Goal: Transaction & Acquisition: Purchase product/service

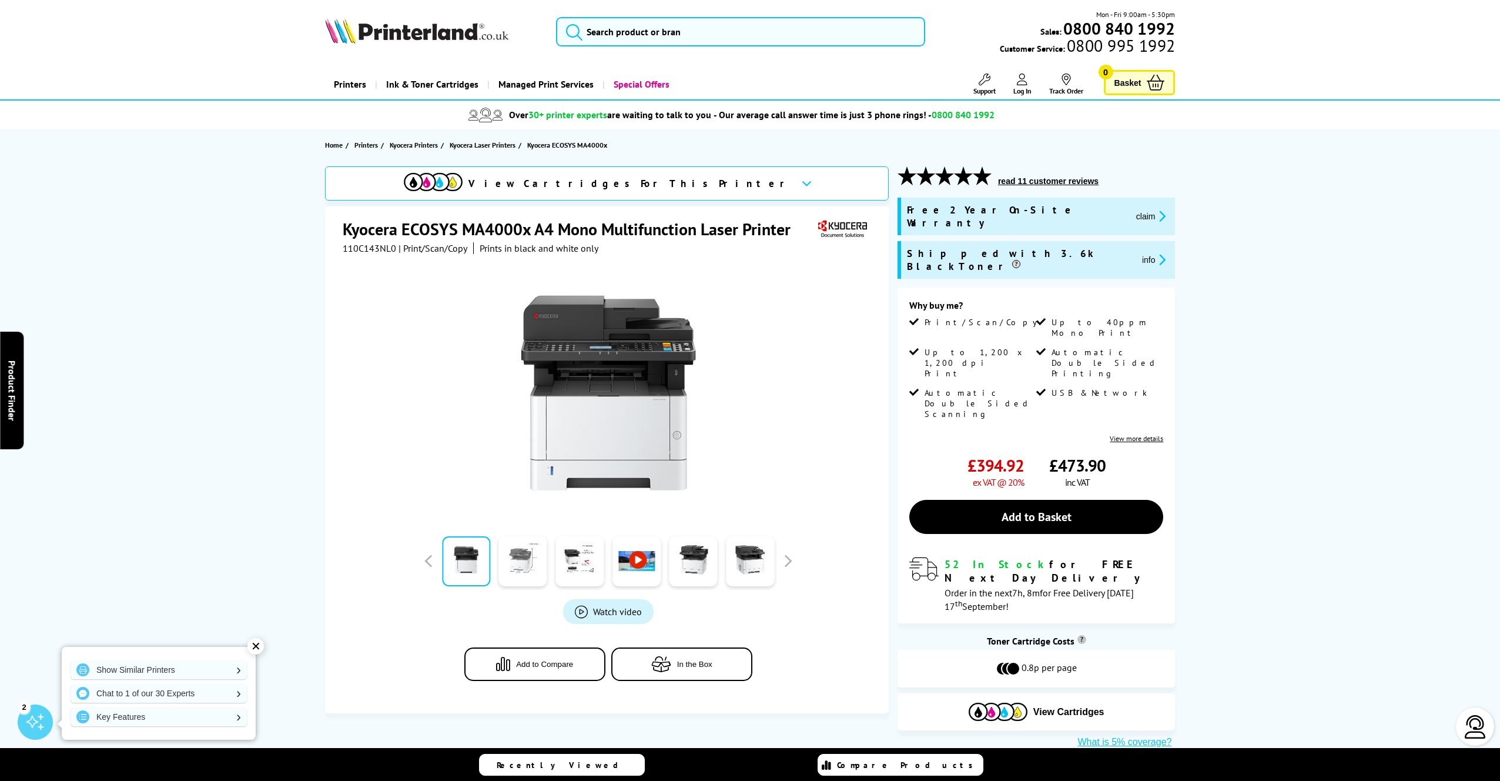
click at [517, 561] on link at bounding box center [523, 561] width 48 height 50
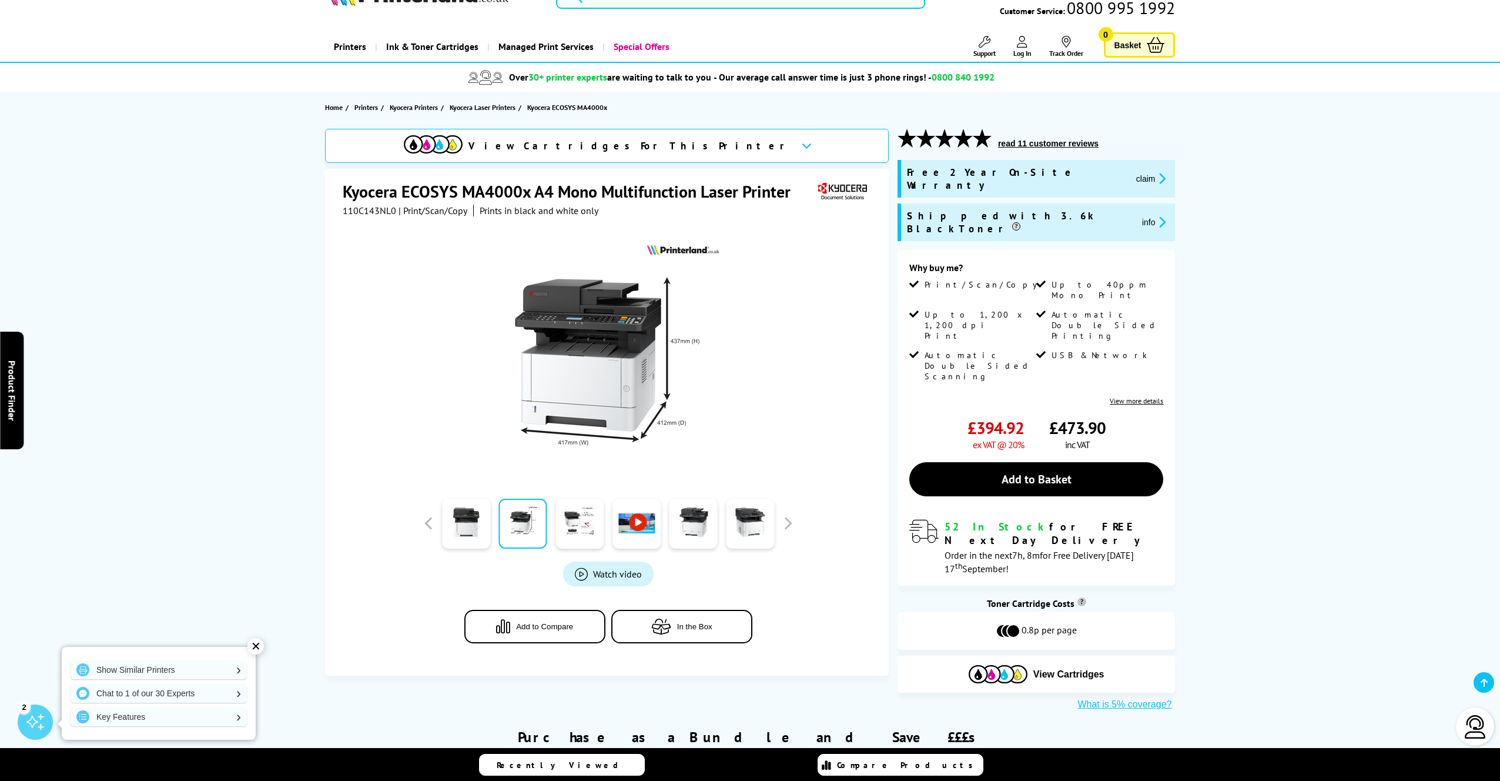
scroll to position [87, 0]
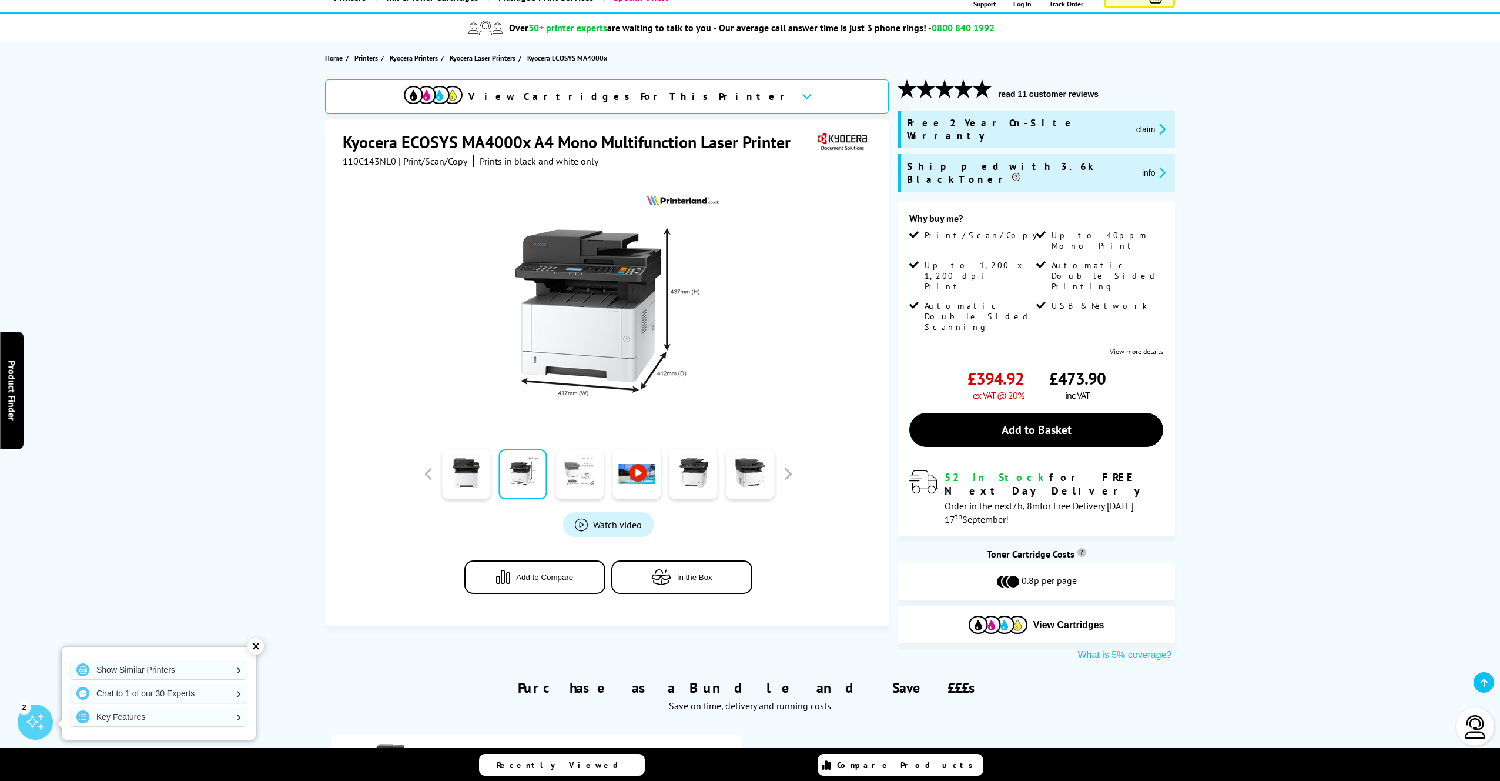
click at [591, 483] on link at bounding box center [580, 474] width 48 height 50
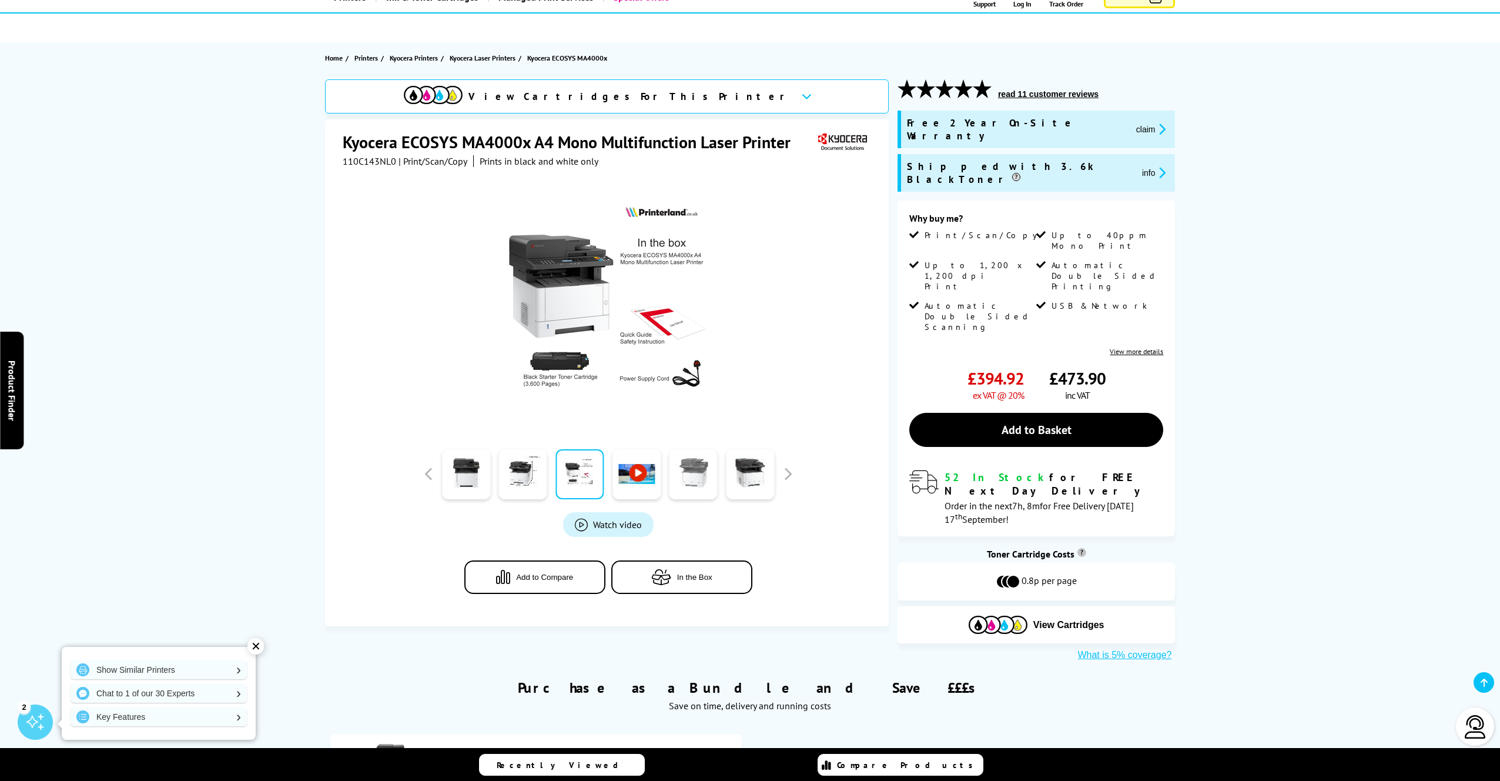
click at [707, 485] on link at bounding box center [694, 474] width 48 height 50
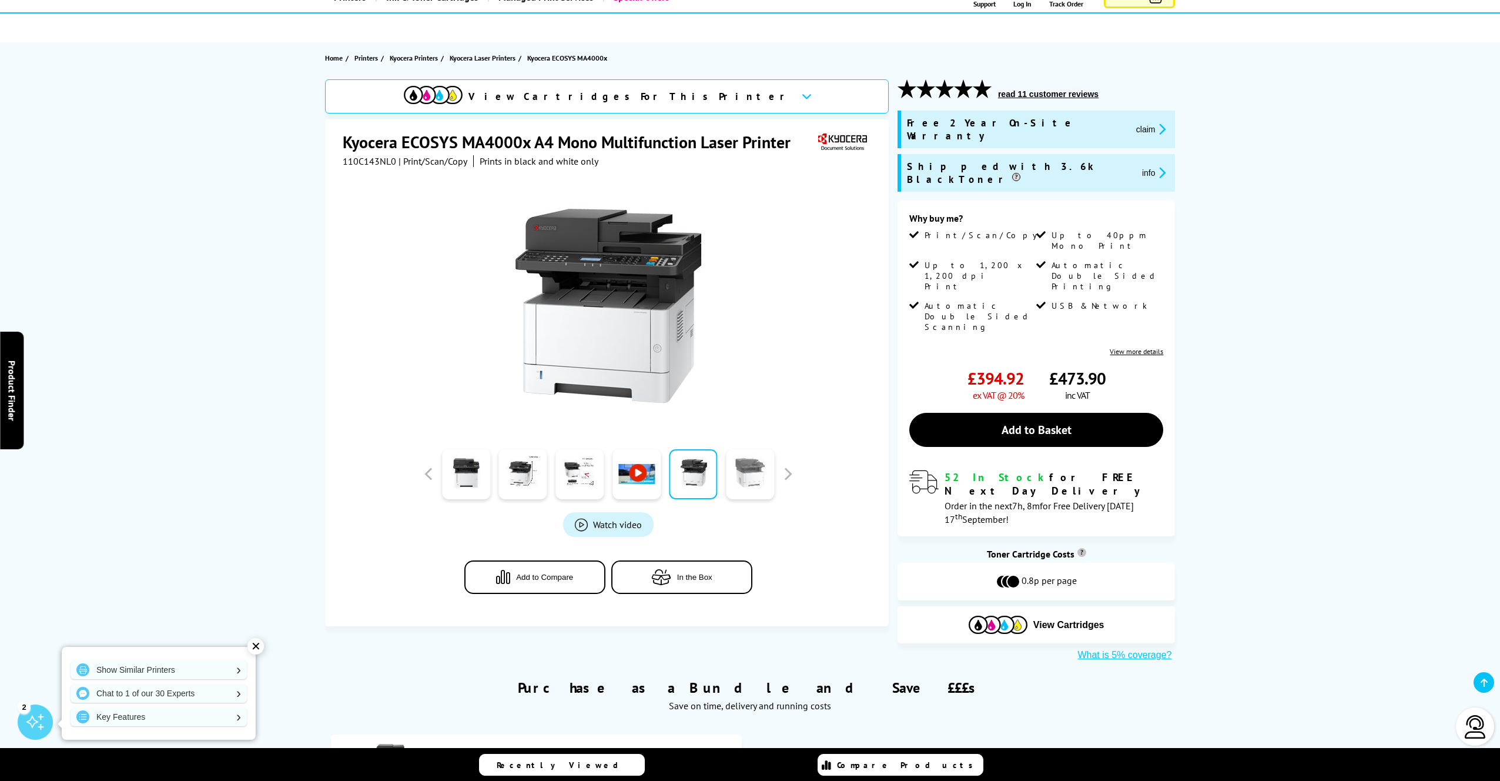
click at [731, 484] on link at bounding box center [750, 474] width 48 height 50
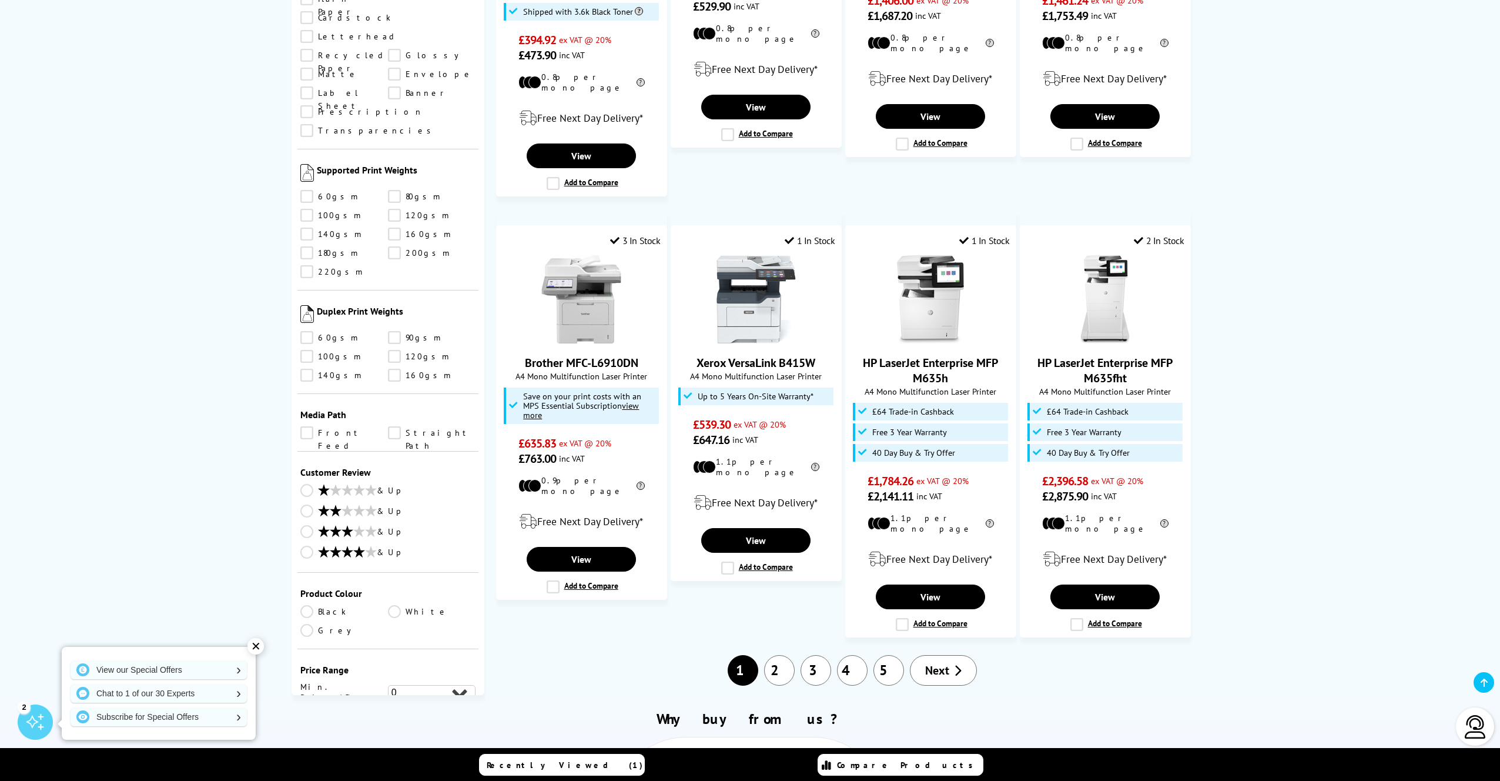
scroll to position [898, 0]
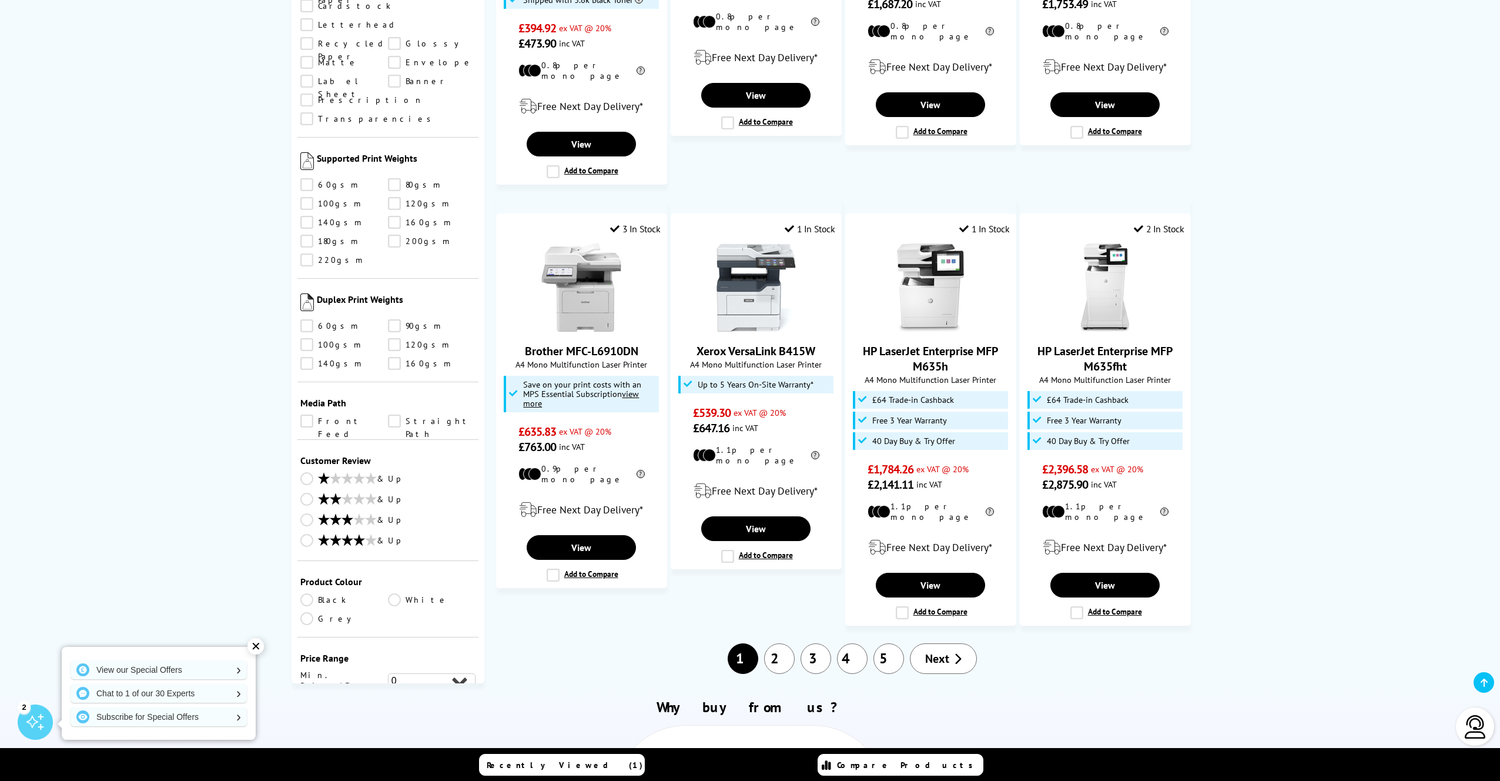
click at [450, 694] on select "0 100 200 300 400 500 600 700 800 900 1000 2000 3000 4000 5000 6000 8000 10000 …" at bounding box center [432, 701] width 88 height 15
select select "500"
click at [388, 694] on select "0 100 200 300 400 500 600 700 800 900 1000 2000 3000 4000 5000 6000 8000 10000 …" at bounding box center [432, 701] width 88 height 15
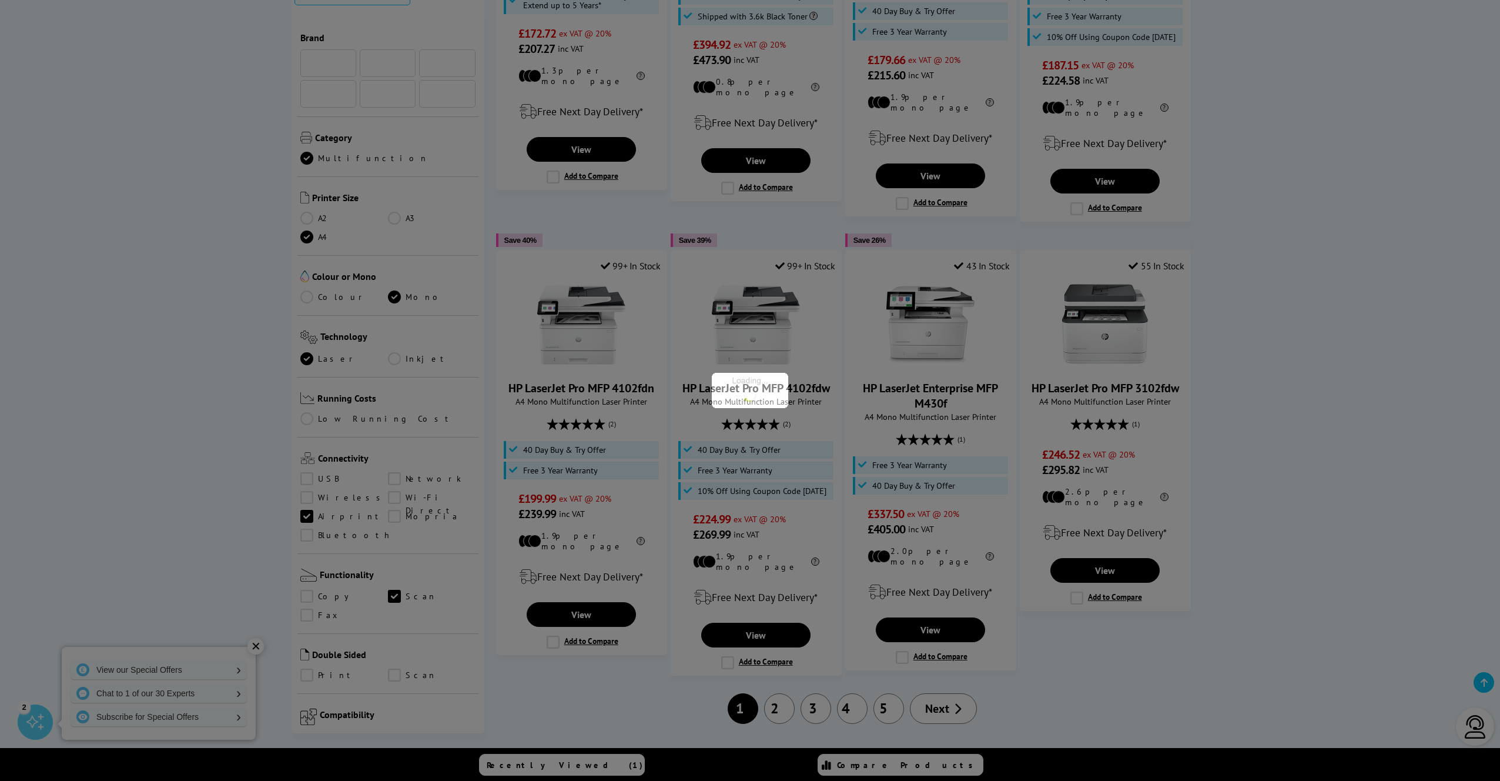
scroll to position [1128, 0]
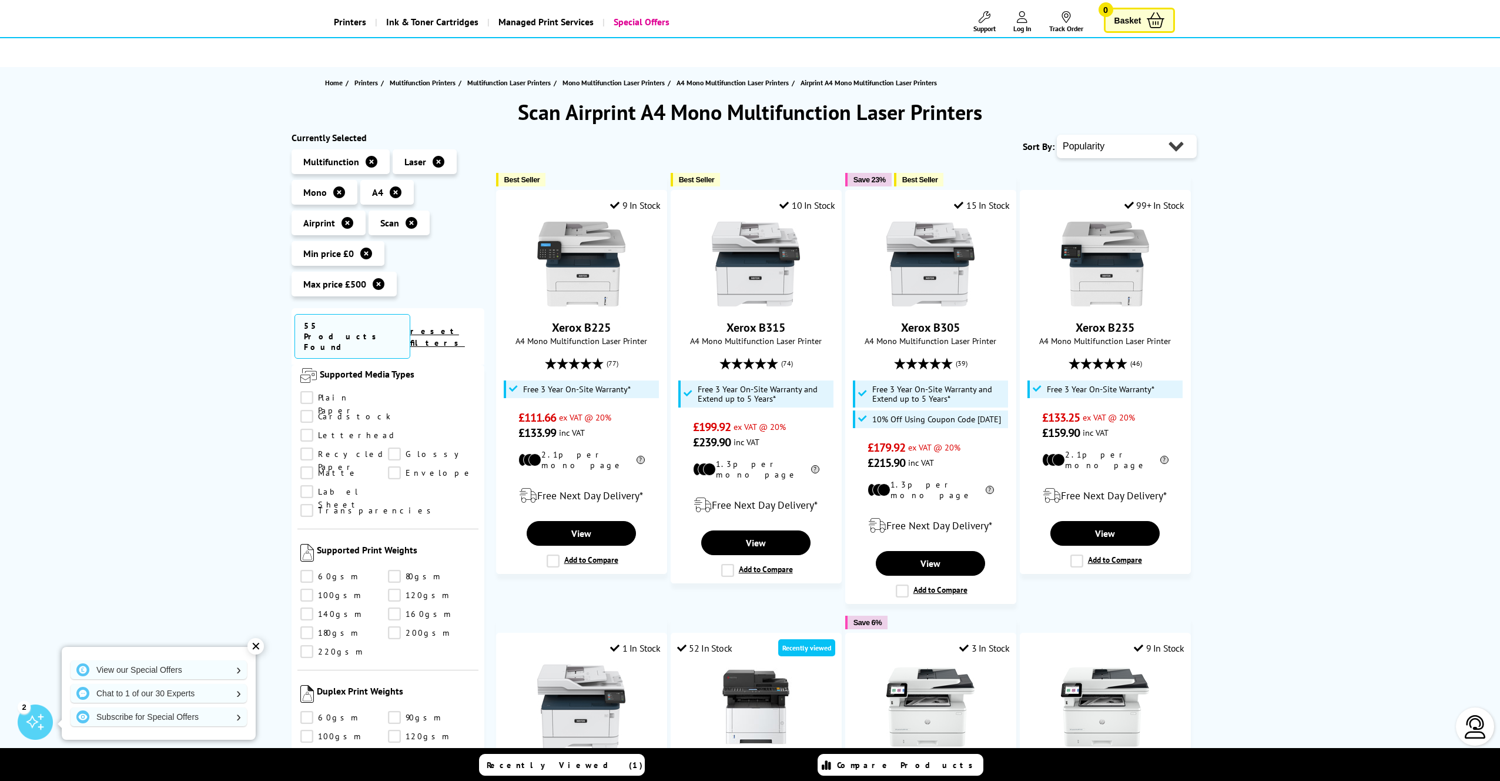
scroll to position [0, 0]
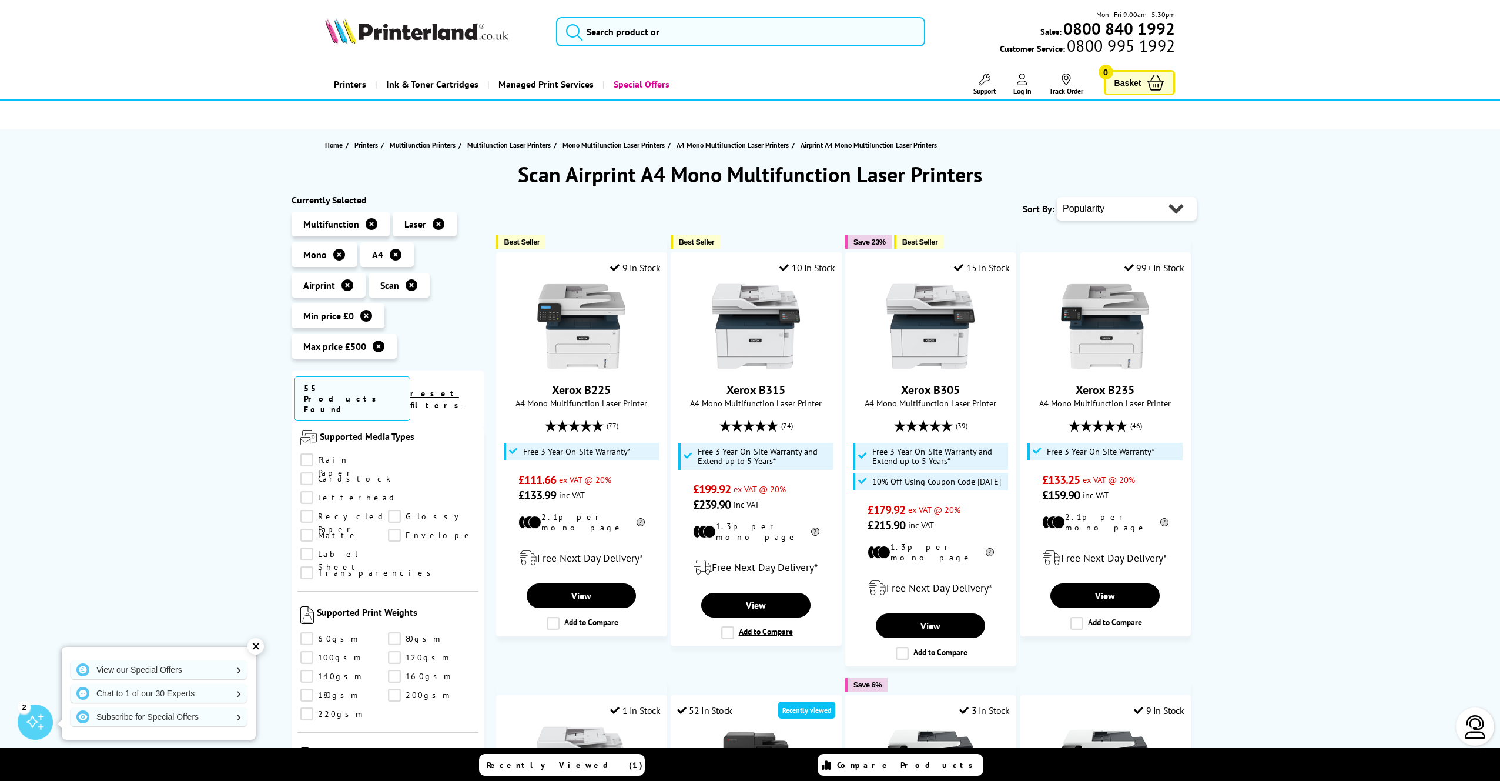
click at [1175, 213] on select "Popularity Rating Price - Low to High Price - High to Low Running Costs - Low t…" at bounding box center [1127, 209] width 140 height 24
select select "Running Costs"
click at [1057, 197] on select "Popularity Rating Price - Low to High Price - High to Low Running Costs - Low t…" at bounding box center [1127, 209] width 140 height 24
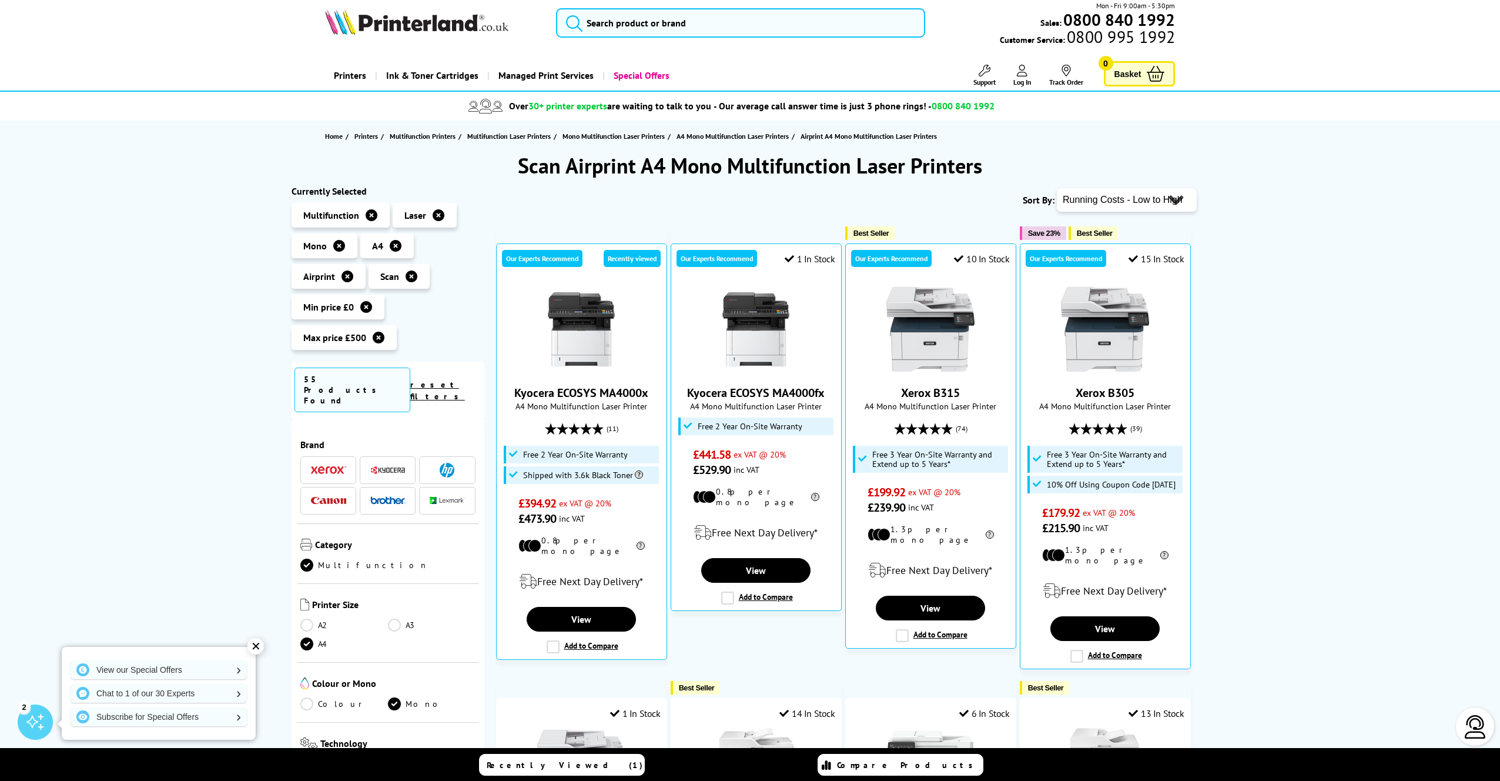
scroll to position [11, 0]
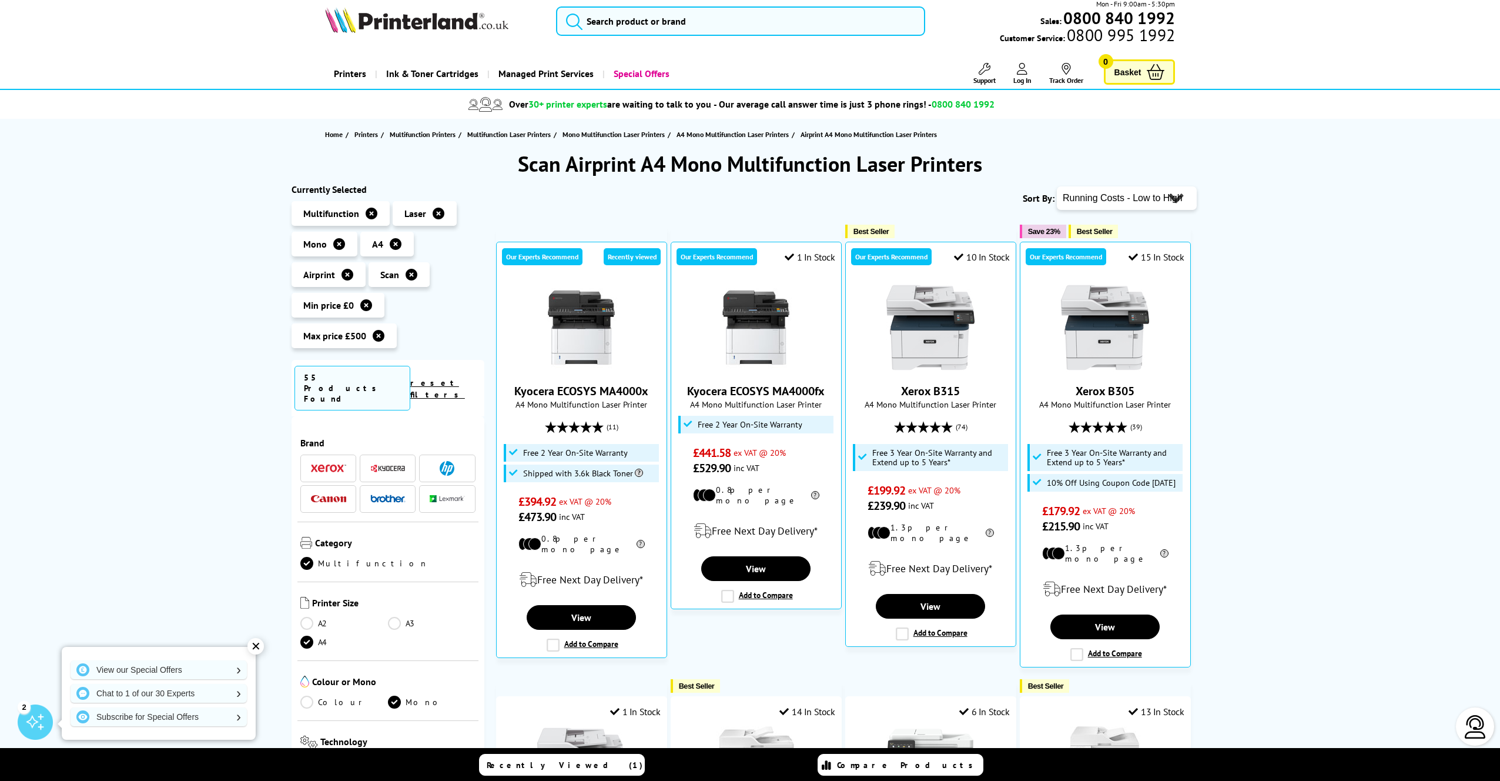
click at [914, 293] on icon "Close dialog" at bounding box center [912, 291] width 8 height 8
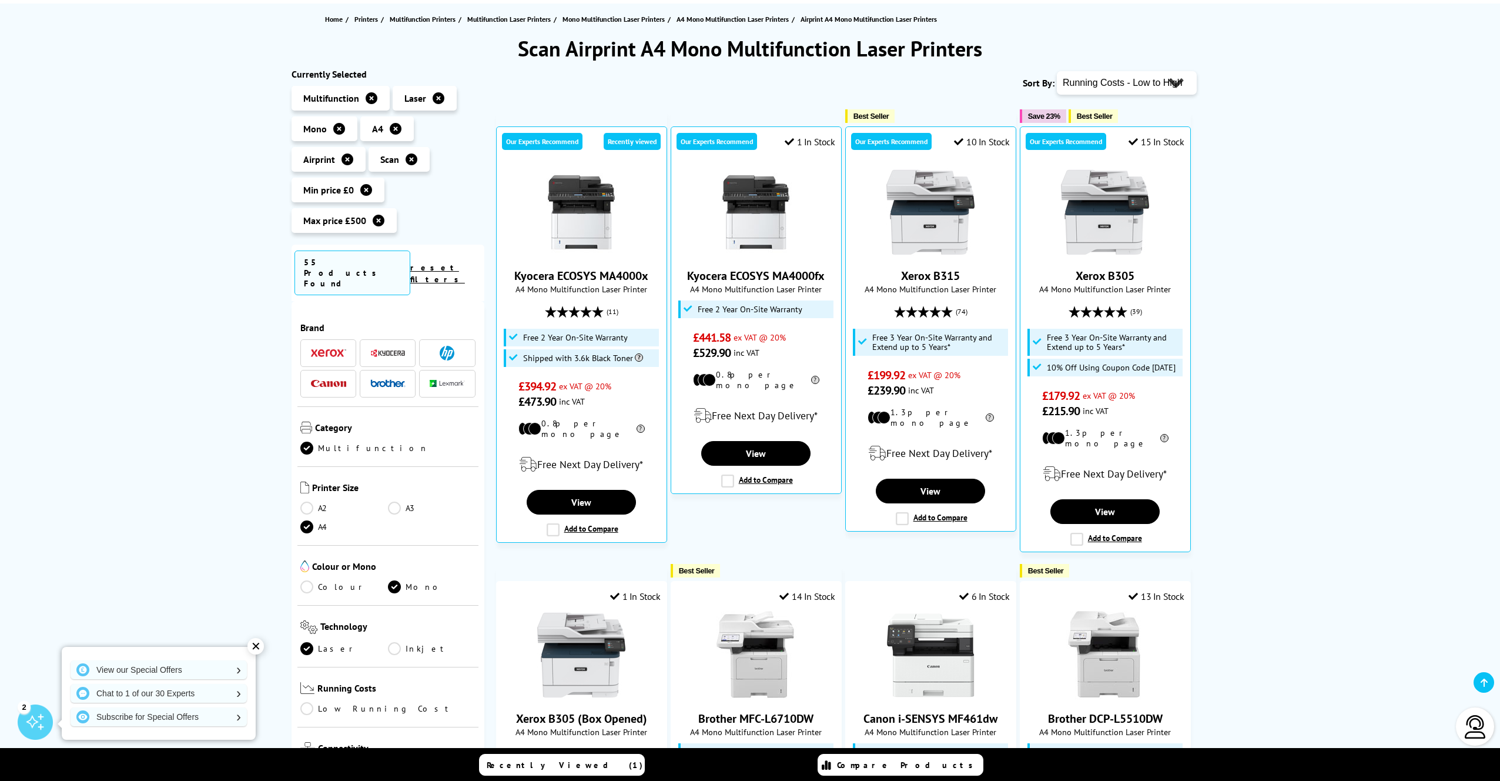
scroll to position [125, 0]
click at [938, 239] on img at bounding box center [931, 213] width 88 height 88
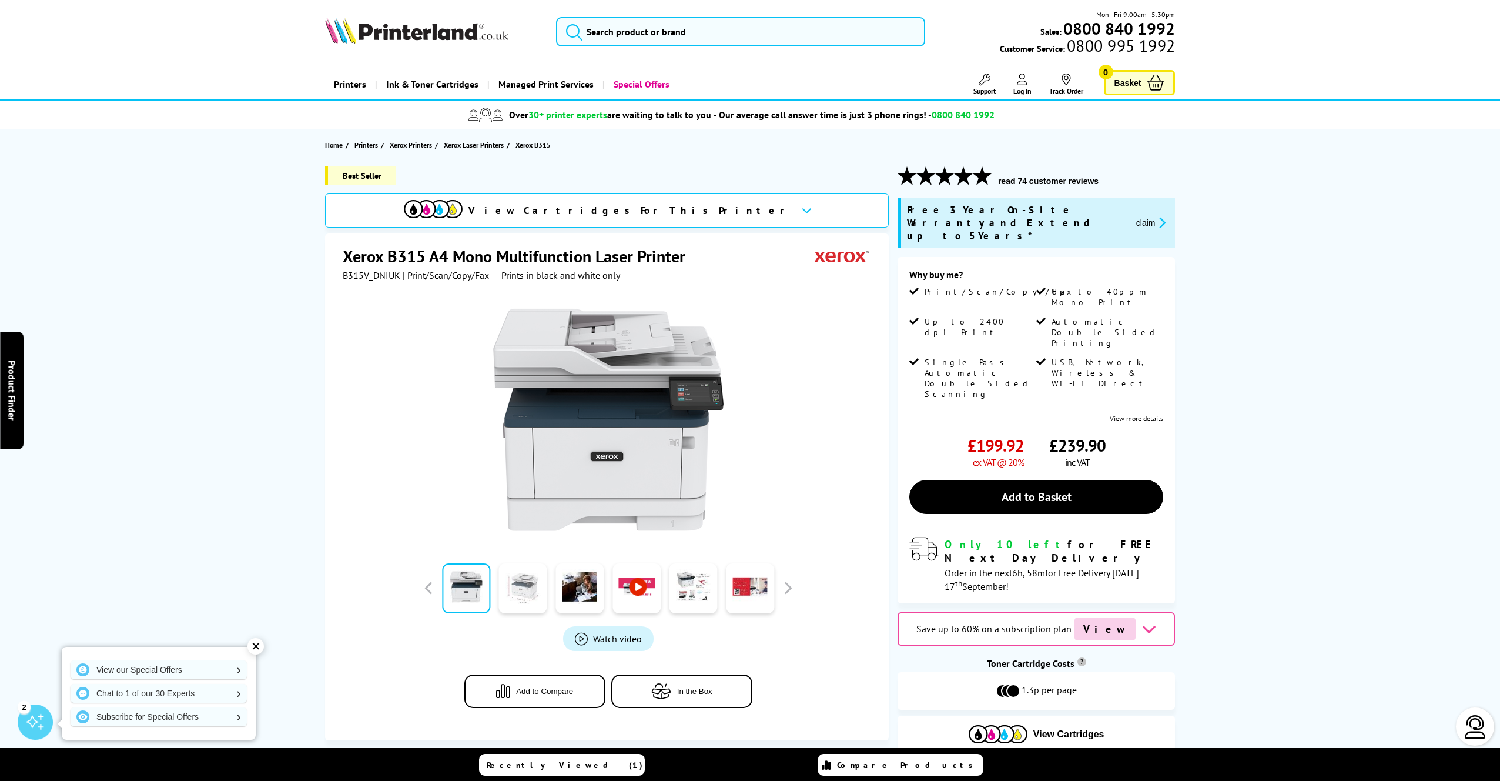
click at [530, 587] on link at bounding box center [523, 588] width 48 height 50
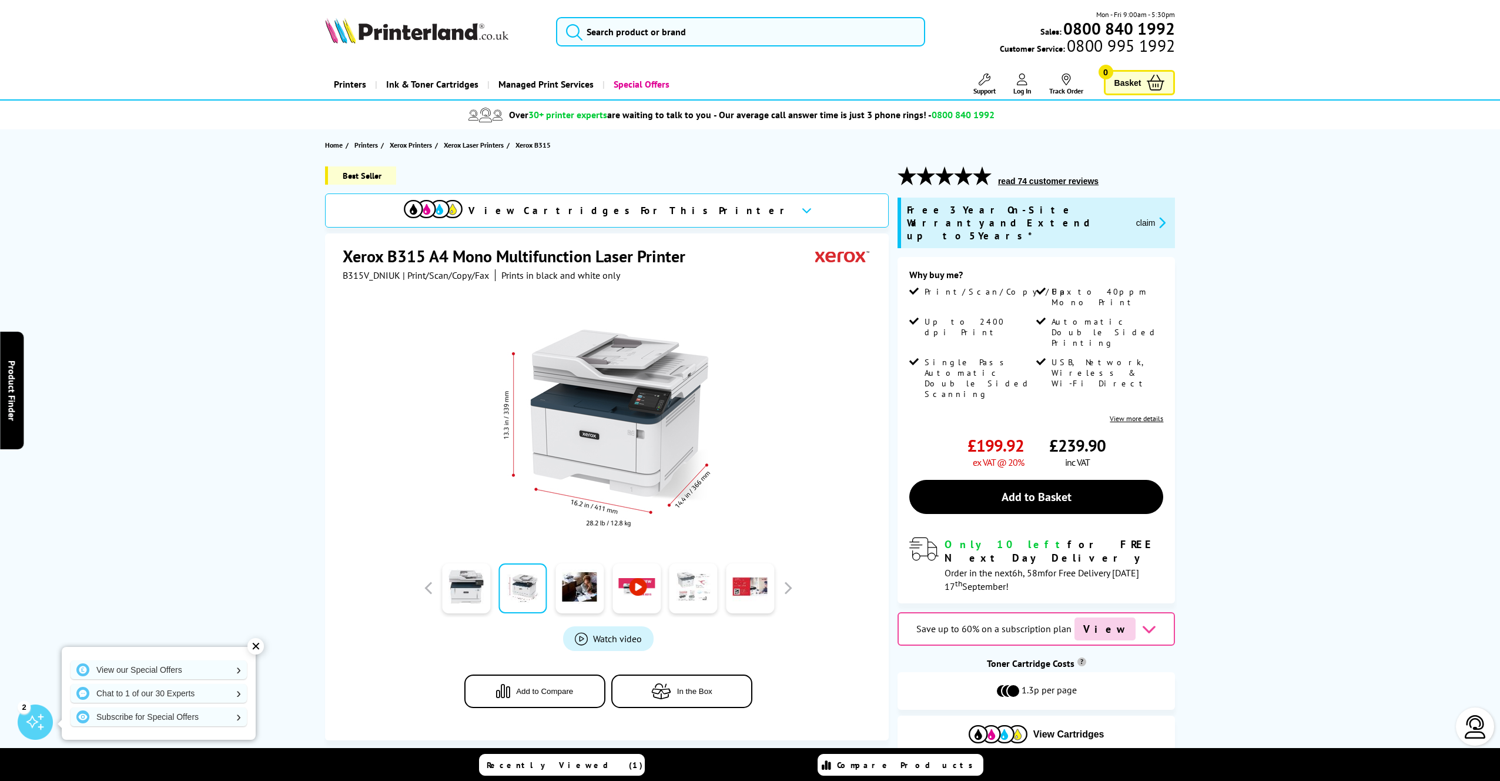
click at [698, 596] on link at bounding box center [694, 588] width 48 height 50
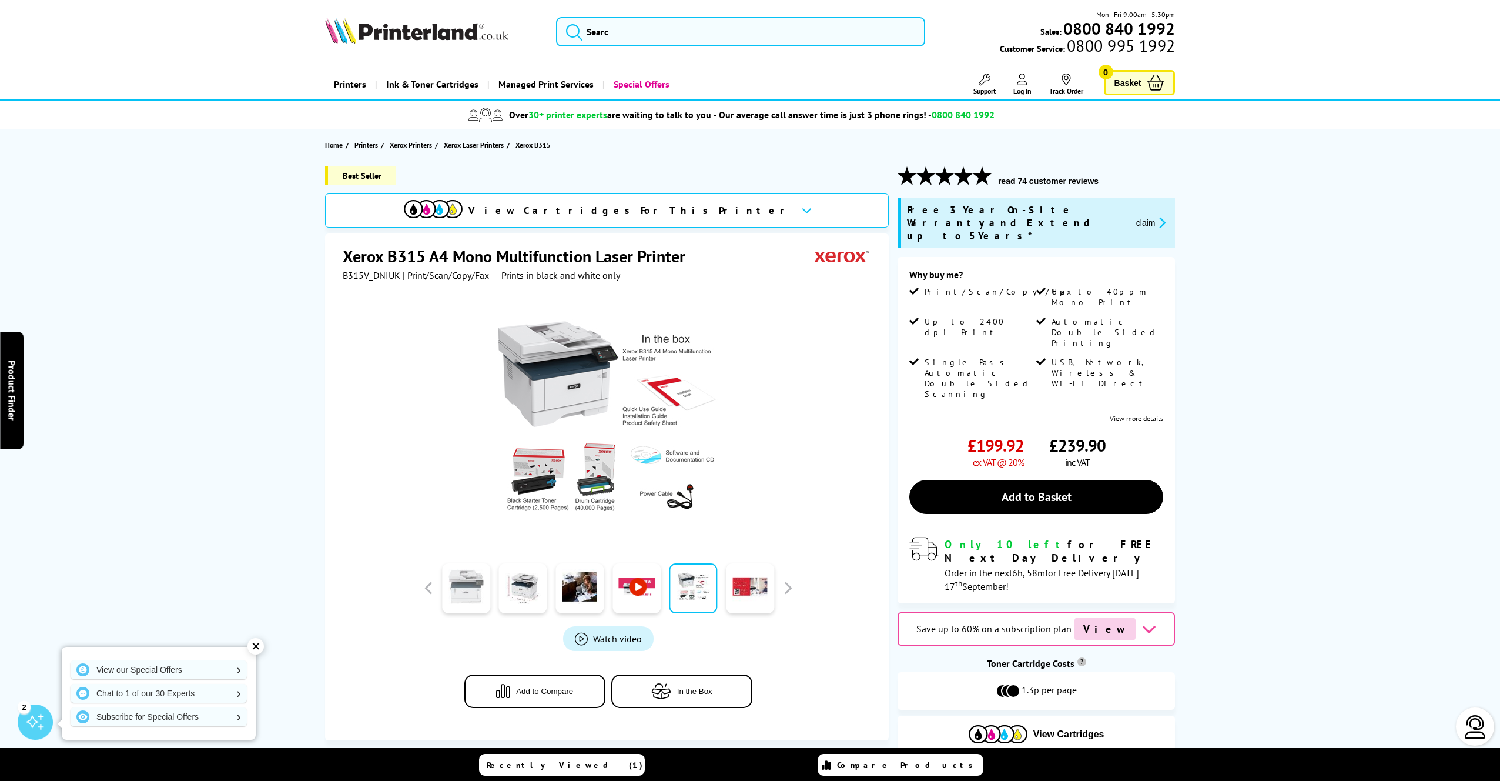
click at [443, 584] on link at bounding box center [466, 588] width 48 height 50
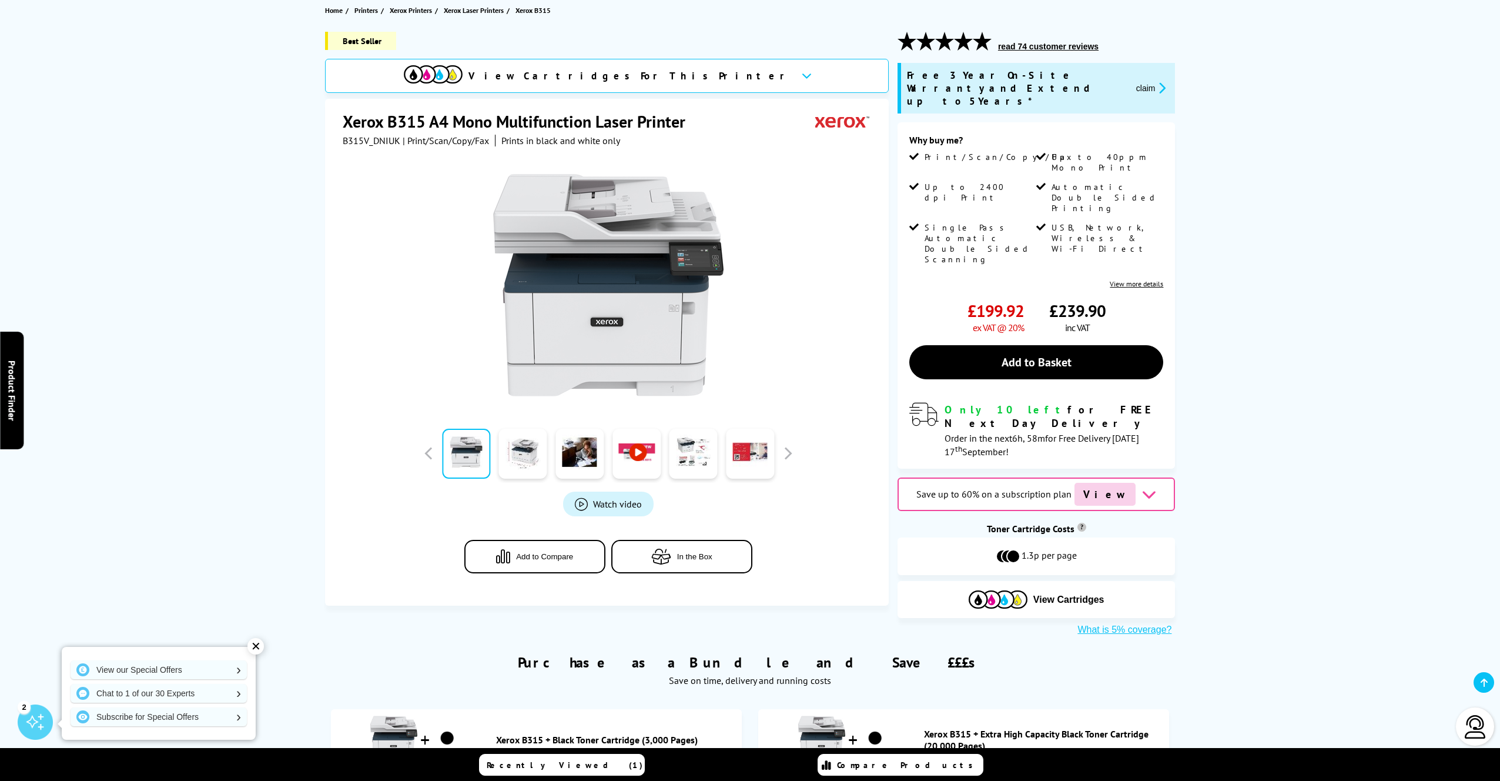
scroll to position [136, 0]
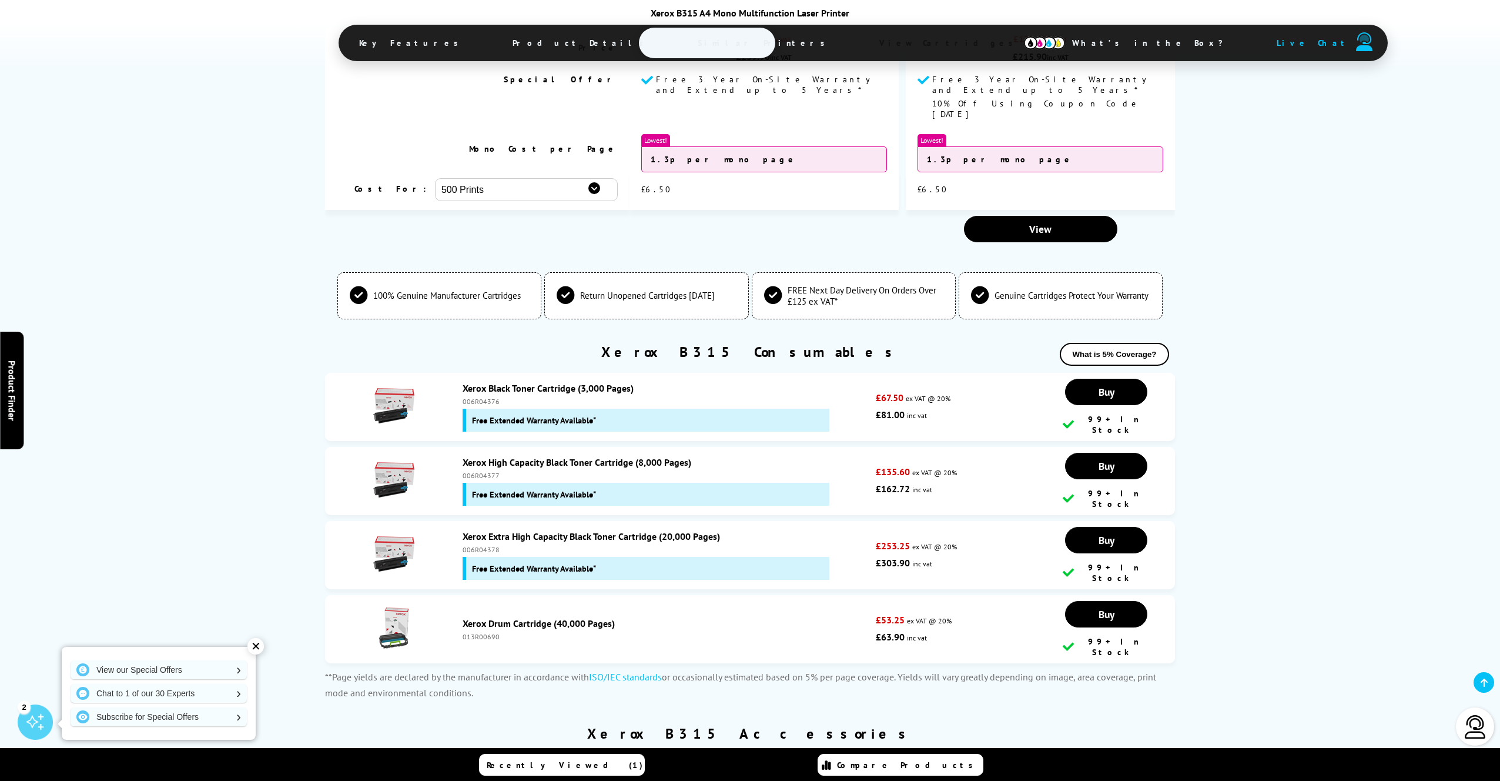
scroll to position [4049, 0]
